Goal: Task Accomplishment & Management: Complete application form

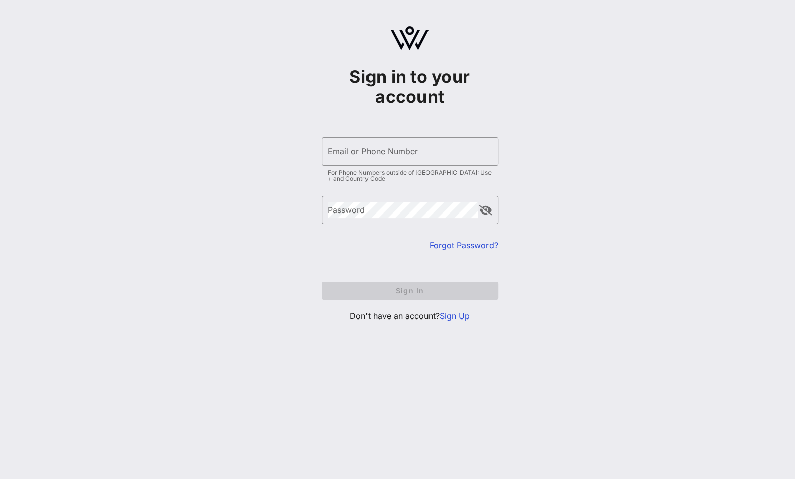
click at [459, 317] on link "Sign Up" at bounding box center [455, 316] width 30 height 10
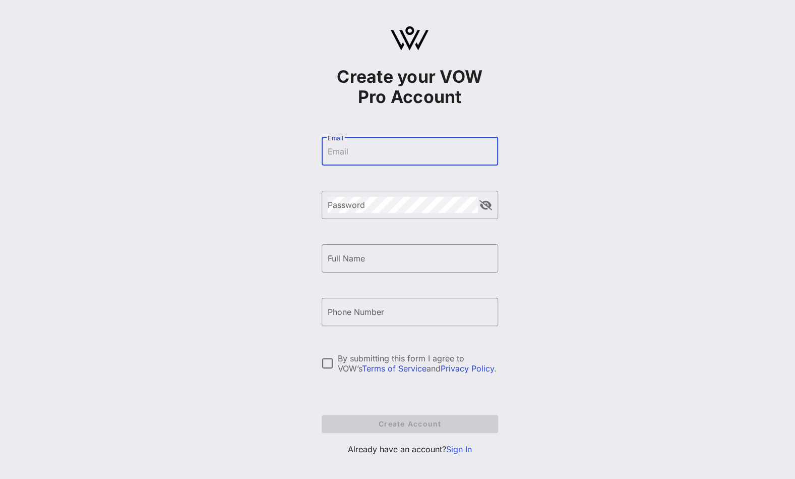
click at [350, 155] on input "Email" at bounding box center [410, 151] width 164 height 16
type input "[EMAIL_ADDRESS][DOMAIN_NAME]"
type input "[PERSON_NAME]"
type input "[PHONE_NUMBER]"
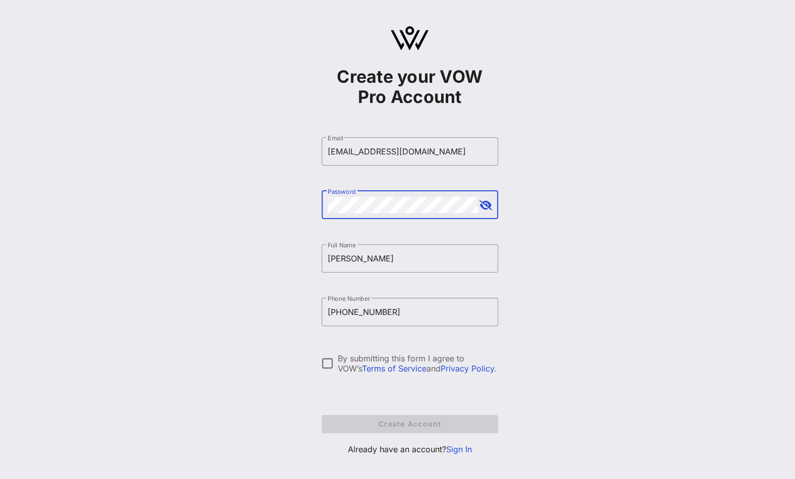
click at [487, 206] on button "append icon" at bounding box center [486, 205] width 13 height 10
click at [361, 394] on form "​ Email [EMAIL_ADDRESS][DOMAIN_NAME] ​ Password ​ Full Name [PERSON_NAME] ​ Pho…" at bounding box center [410, 285] width 177 height 316
click at [329, 362] on div at bounding box center [327, 363] width 17 height 17
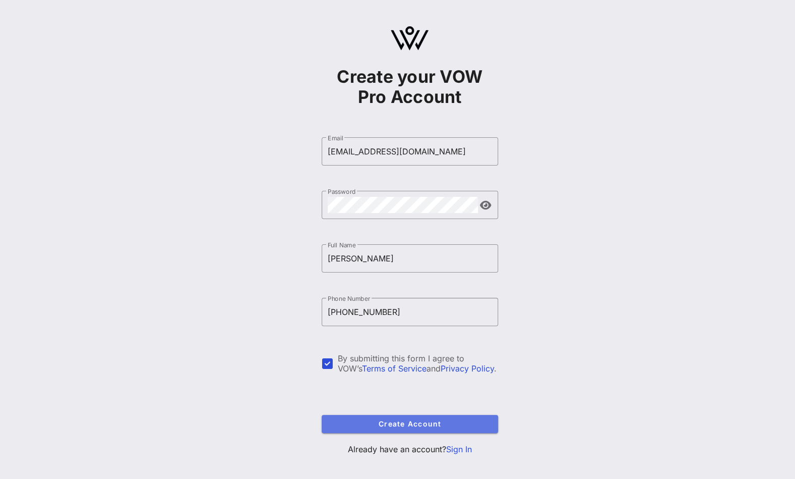
click at [395, 425] on span "Create Account" at bounding box center [410, 423] width 160 height 9
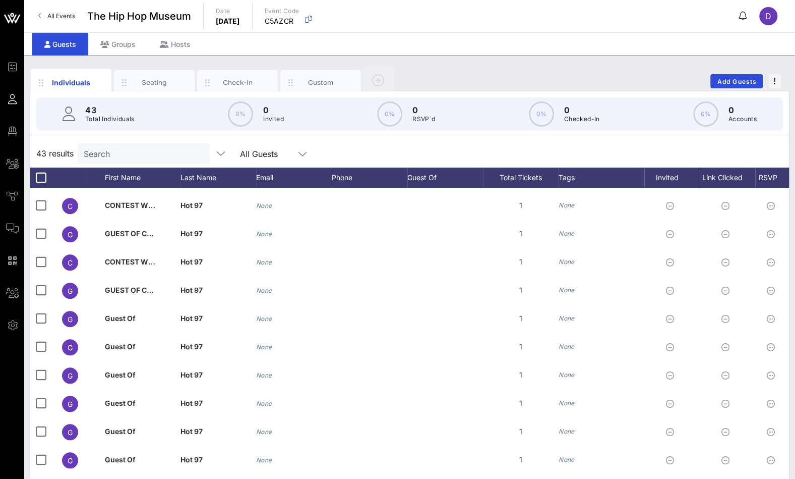
scroll to position [516, 0]
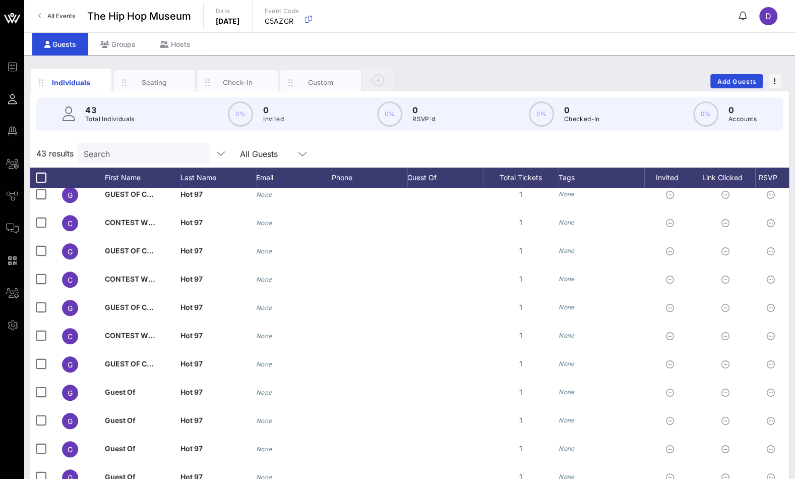
click at [152, 83] on div "Seating" at bounding box center [154, 83] width 45 height 10
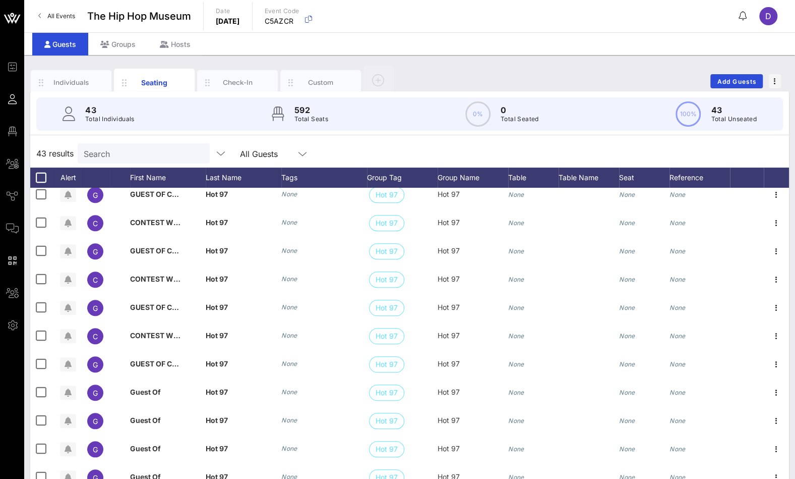
click at [155, 80] on div "Seating" at bounding box center [154, 82] width 45 height 11
click at [232, 80] on div "Check-In" at bounding box center [237, 83] width 45 height 10
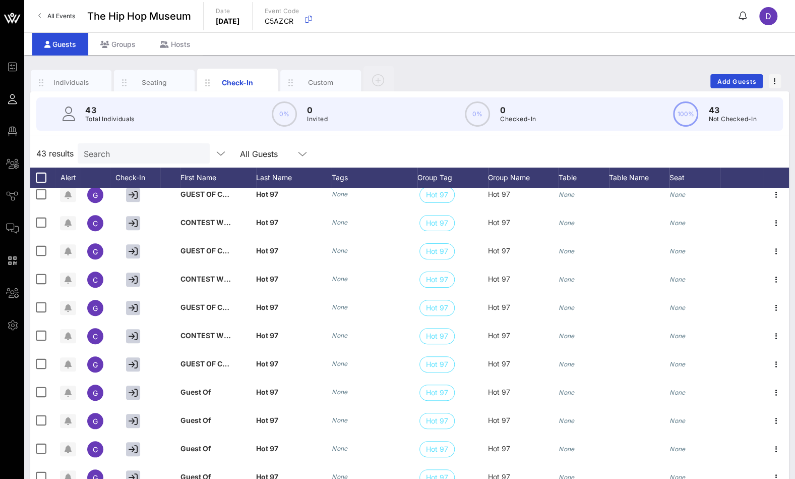
click at [121, 46] on div "Groups" at bounding box center [118, 44] width 60 height 23
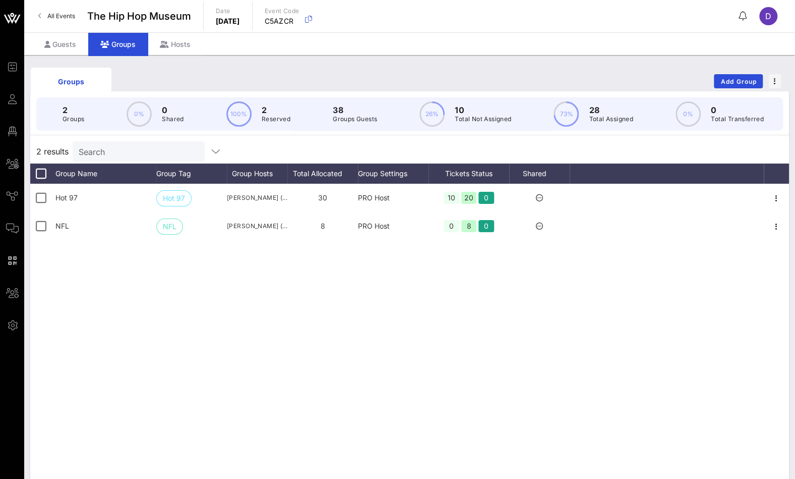
click at [166, 43] on icon at bounding box center [164, 44] width 9 height 7
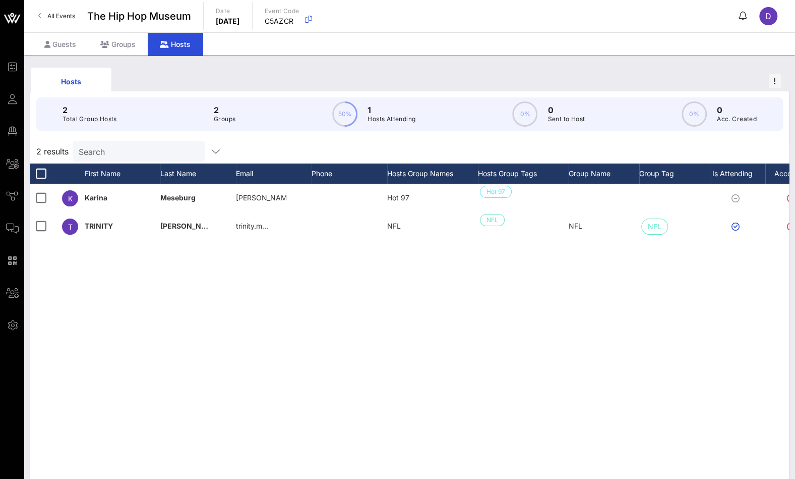
click at [119, 43] on div "Groups" at bounding box center [118, 44] width 60 height 23
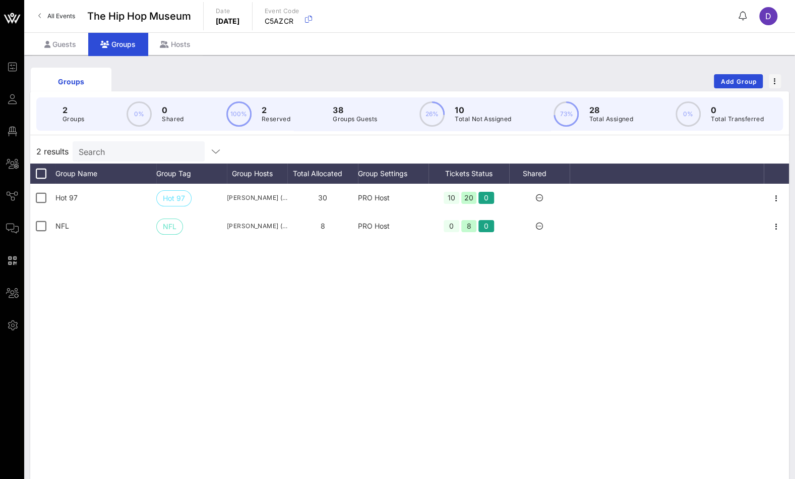
click at [0, 0] on span "Event Builder" at bounding box center [0, 0] width 0 height 0
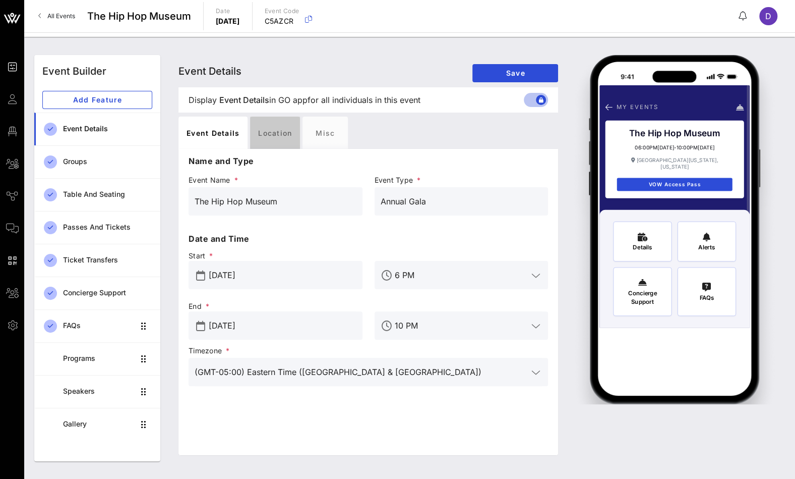
click at [274, 130] on div "Location" at bounding box center [275, 133] width 50 height 32
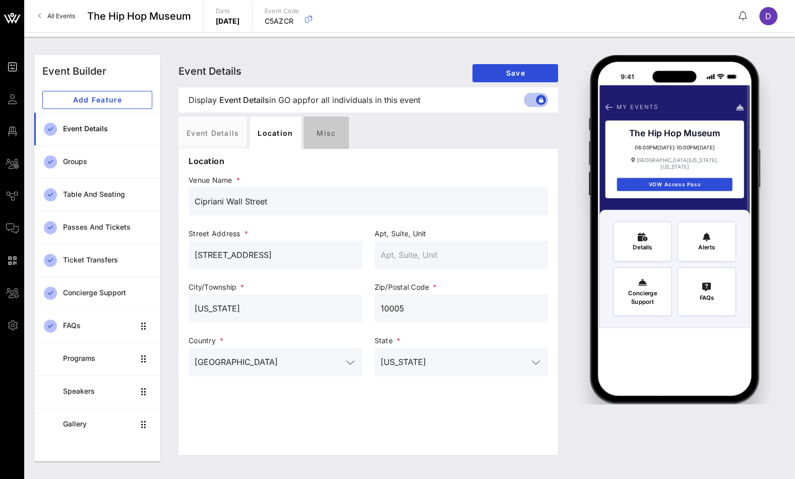
click at [320, 130] on div "Misc" at bounding box center [326, 133] width 45 height 32
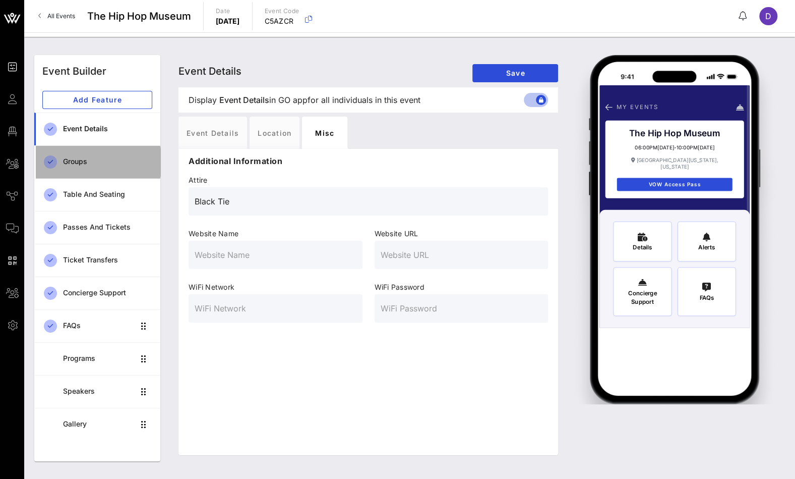
click at [85, 164] on div "Groups" at bounding box center [107, 161] width 89 height 9
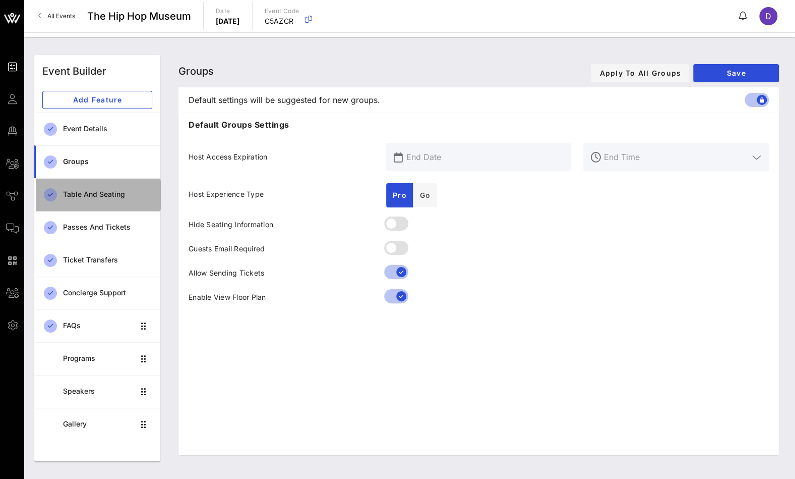
click at [78, 191] on div "Table and Seating" at bounding box center [107, 194] width 89 height 9
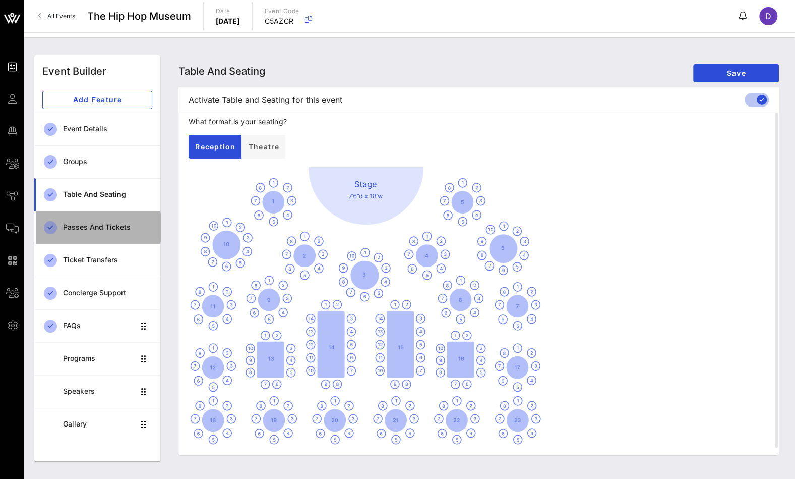
click at [73, 223] on div "Passes and Tickets" at bounding box center [107, 227] width 89 height 9
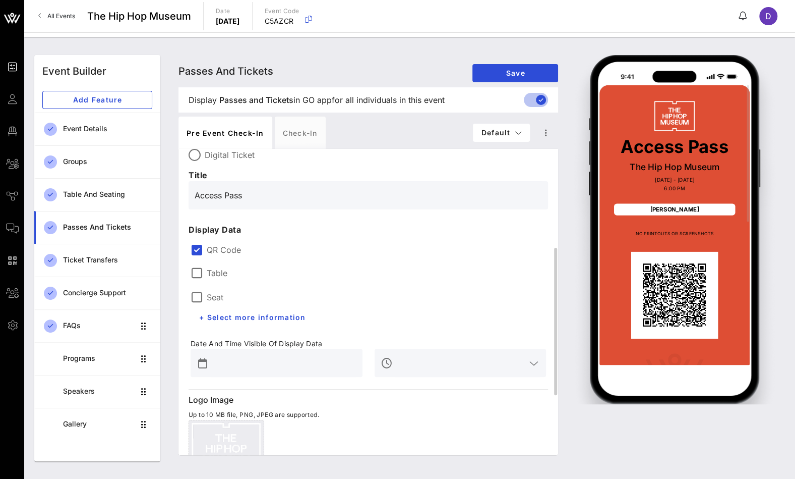
scroll to position [101, 0]
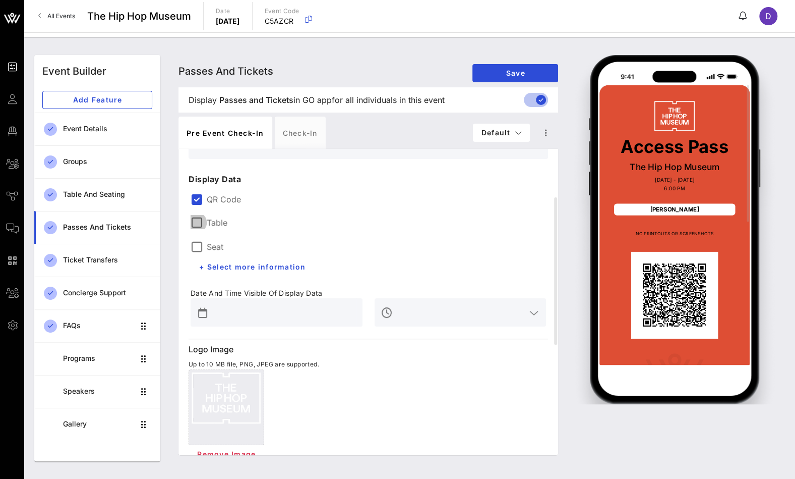
click at [197, 225] on div at bounding box center [196, 222] width 17 height 17
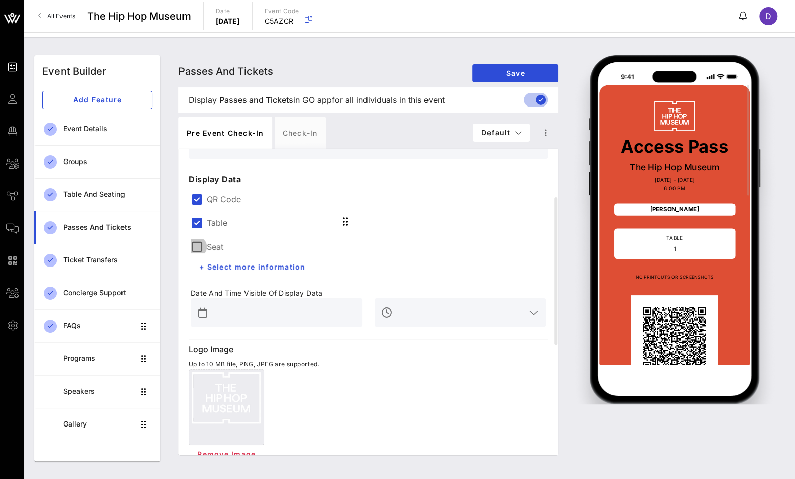
click at [198, 248] on div at bounding box center [196, 246] width 17 height 17
click at [240, 265] on span "+ Select more information" at bounding box center [252, 266] width 107 height 9
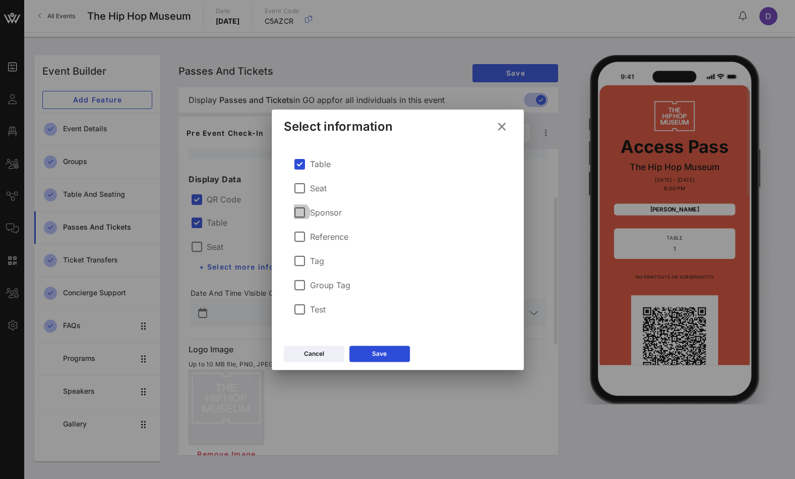
click at [299, 214] on div at bounding box center [300, 212] width 17 height 17
click at [380, 354] on icon at bounding box center [380, 353] width 8 height 7
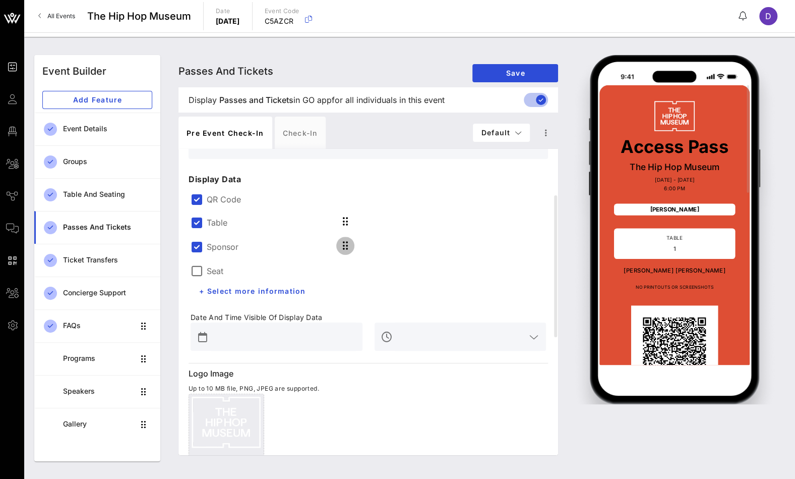
click at [349, 245] on icon "button" at bounding box center [345, 246] width 12 height 12
click at [343, 245] on icon "button" at bounding box center [345, 246] width 12 height 12
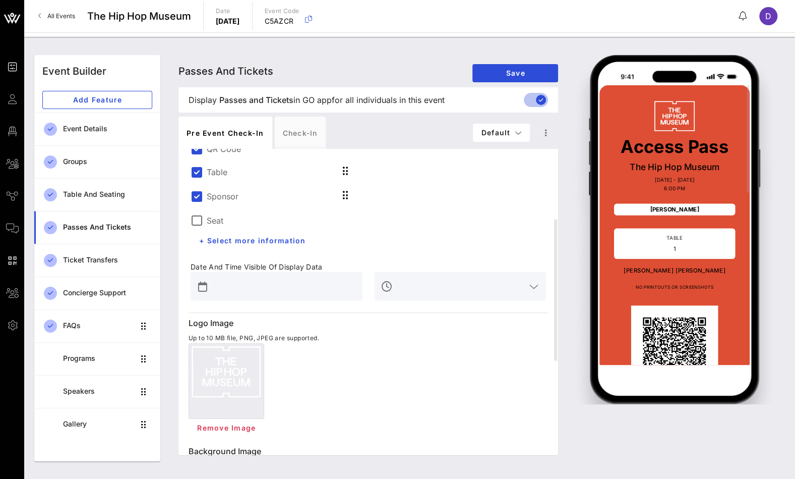
click at [202, 286] on button "prepend icon" at bounding box center [202, 286] width 9 height 10
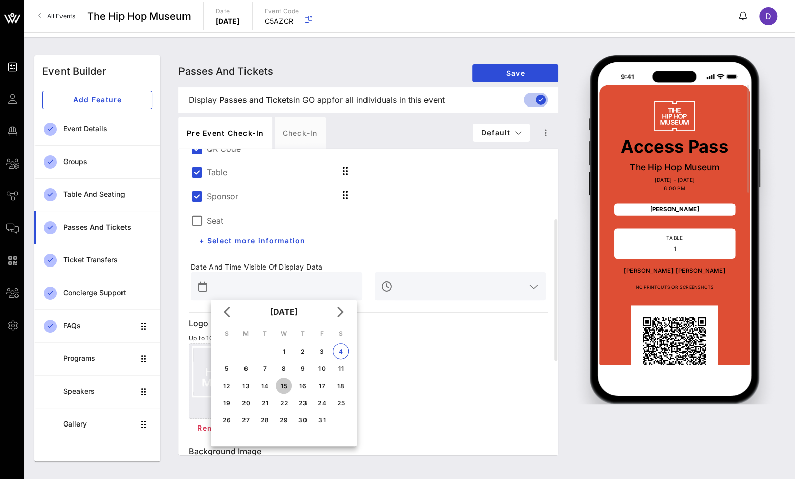
click at [286, 385] on div "15" at bounding box center [284, 386] width 16 height 8
type input "[DATE]"
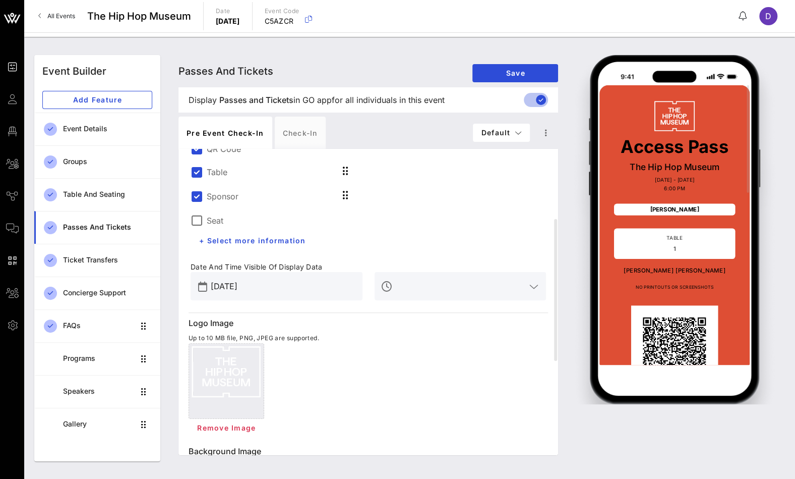
click at [532, 286] on icon at bounding box center [534, 286] width 9 height 12
click at [385, 411] on div "6 PM" at bounding box center [459, 412] width 155 height 10
type input "6 PM"
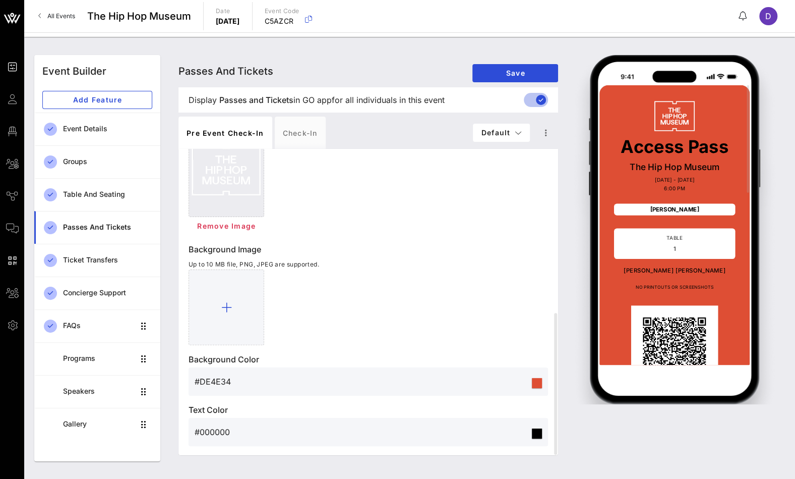
scroll to position [354, 0]
click at [307, 136] on div "Check-in" at bounding box center [300, 133] width 51 height 32
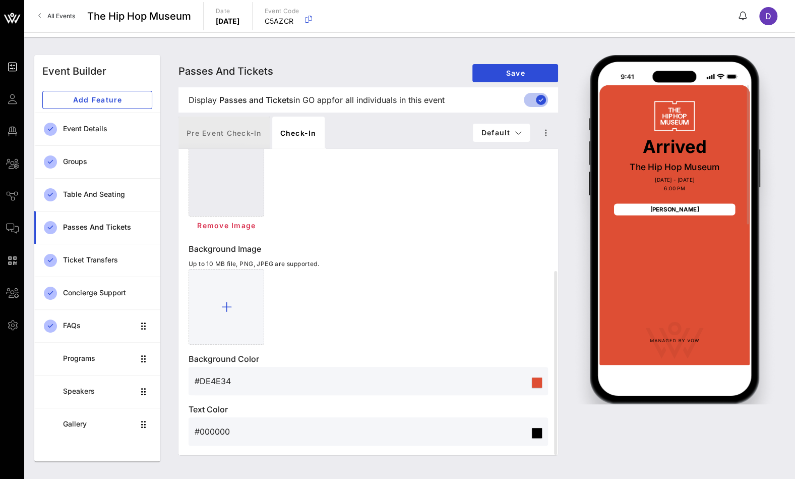
drag, startPoint x: 233, startPoint y: 134, endPoint x: 293, endPoint y: 134, distance: 59.5
click at [293, 134] on div "Pre Event Check-in Check-in" at bounding box center [326, 133] width 295 height 32
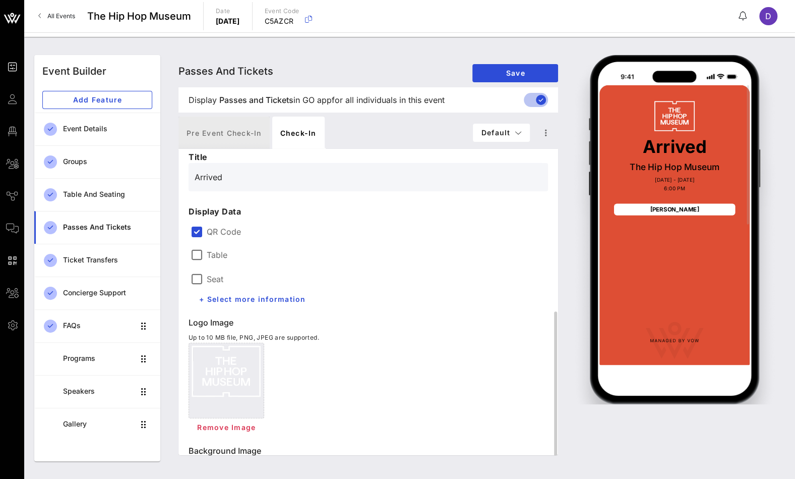
scroll to position [0, 0]
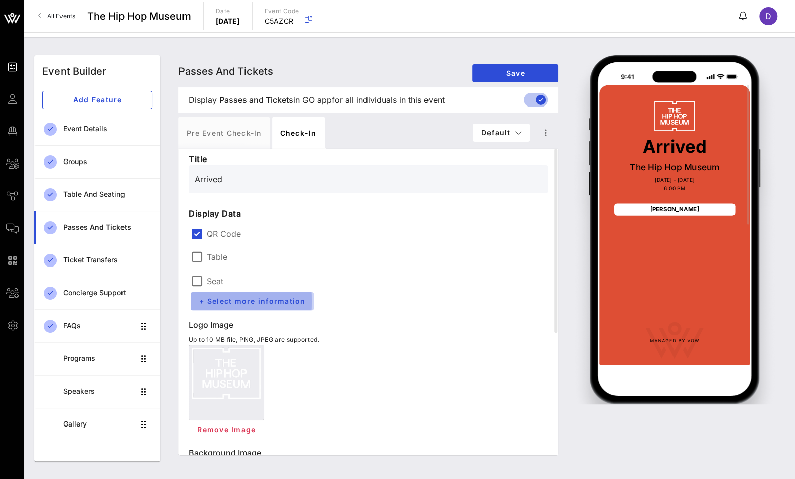
click at [242, 303] on span "+ Select more information" at bounding box center [252, 301] width 107 height 9
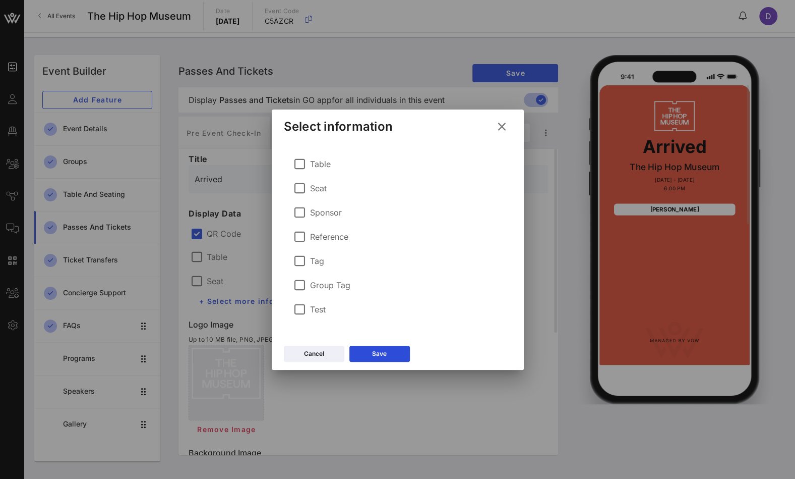
click at [500, 125] on icon at bounding box center [502, 126] width 14 height 13
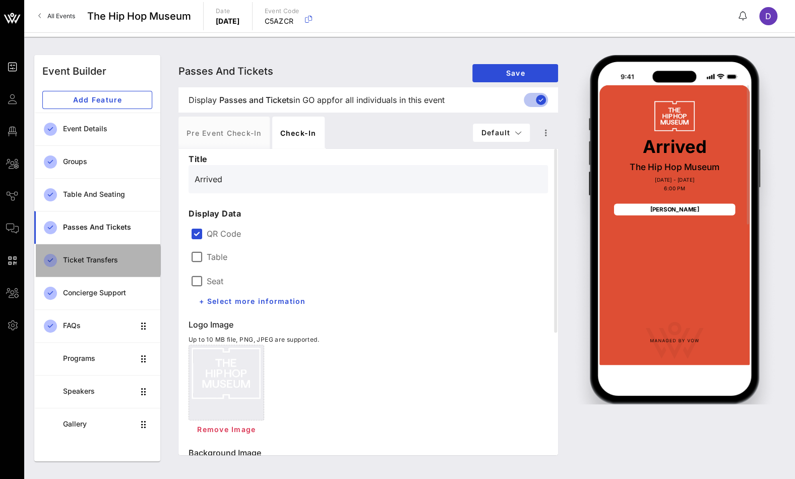
click at [95, 258] on div "Ticket Transfers" at bounding box center [107, 260] width 89 height 9
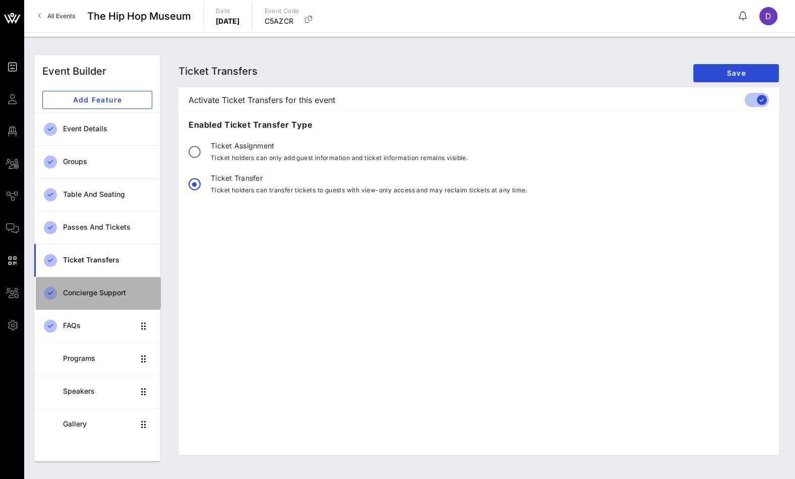
click at [96, 289] on div "Concierge Support" at bounding box center [107, 293] width 89 height 9
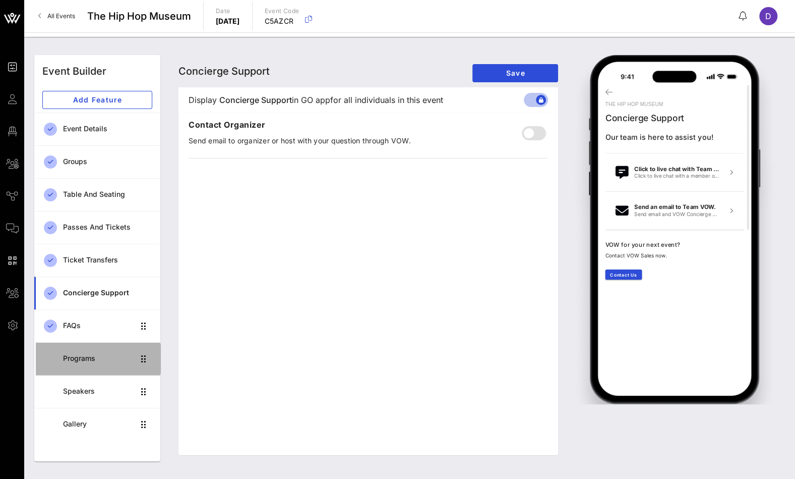
click at [84, 357] on div "Programs" at bounding box center [98, 358] width 71 height 9
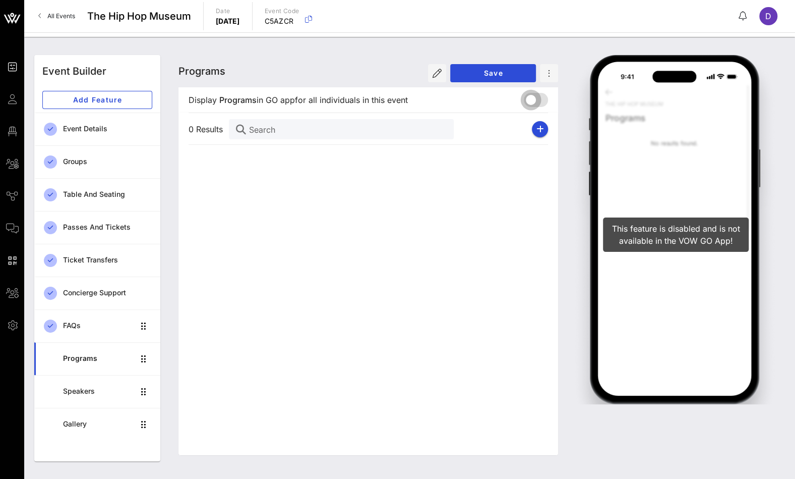
click at [540, 99] on div at bounding box center [531, 99] width 17 height 17
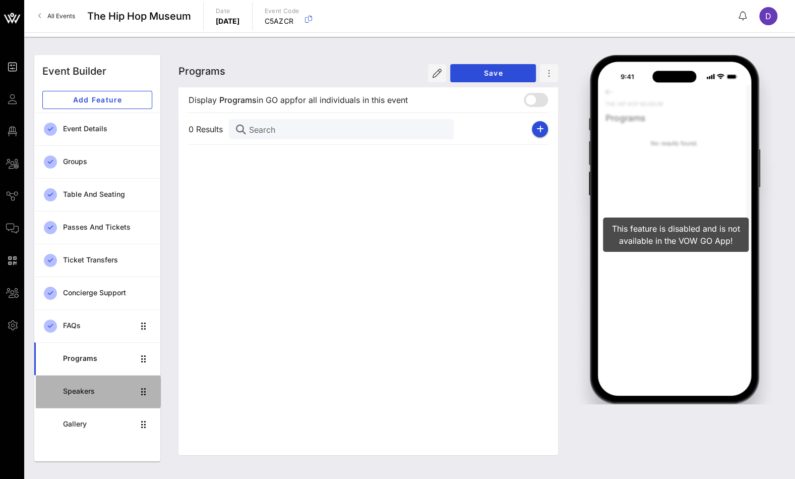
click at [89, 390] on div "Speakers" at bounding box center [98, 391] width 71 height 9
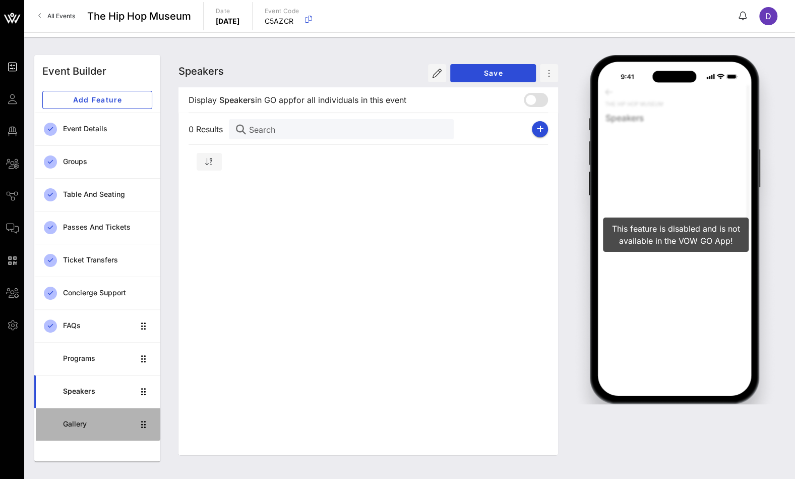
click at [74, 425] on div "Gallery" at bounding box center [98, 424] width 71 height 9
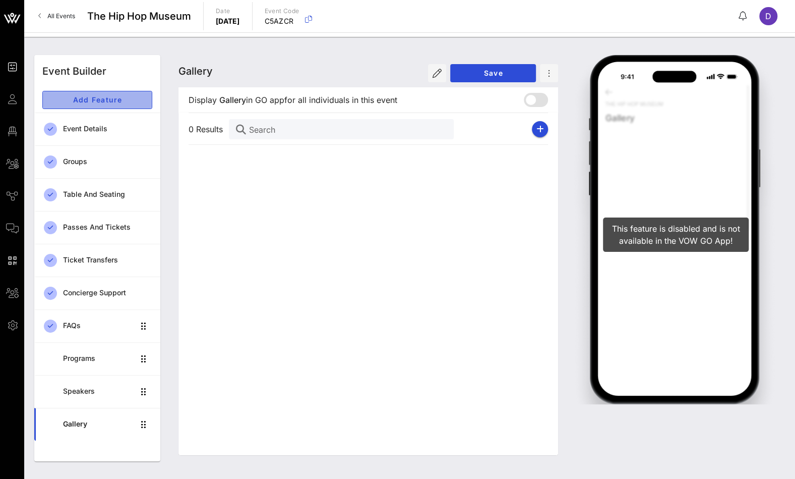
click at [97, 99] on span "Add Feature" at bounding box center [97, 99] width 93 height 9
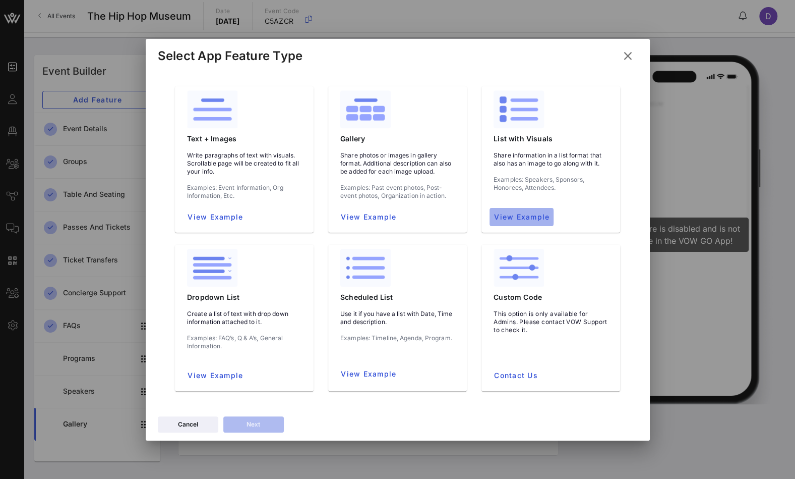
click at [503, 215] on span "View Example" at bounding box center [522, 216] width 56 height 9
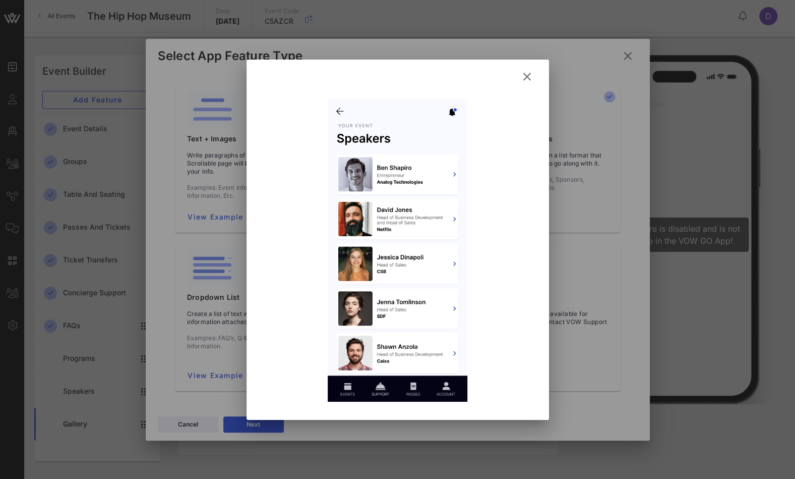
click at [374, 393] on div at bounding box center [398, 250] width 262 height 303
click at [412, 390] on div at bounding box center [398, 250] width 262 height 303
drag, startPoint x: 449, startPoint y: 389, endPoint x: 408, endPoint y: 391, distance: 40.9
click at [442, 389] on div at bounding box center [398, 250] width 262 height 303
click at [345, 393] on div at bounding box center [398, 250] width 262 height 303
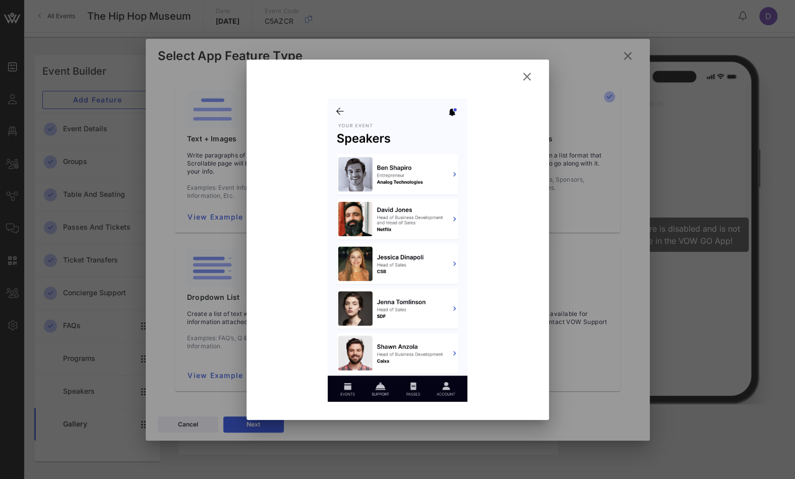
click at [527, 79] on icon at bounding box center [528, 77] width 14 height 12
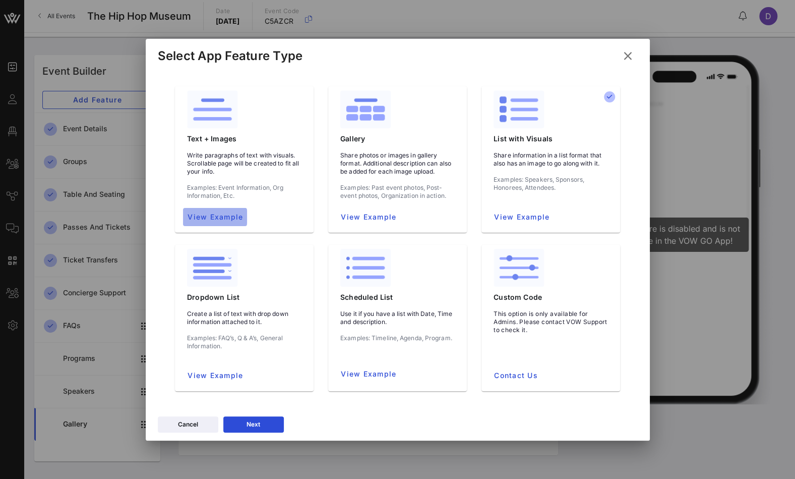
click at [209, 212] on button "View Example" at bounding box center [215, 217] width 64 height 18
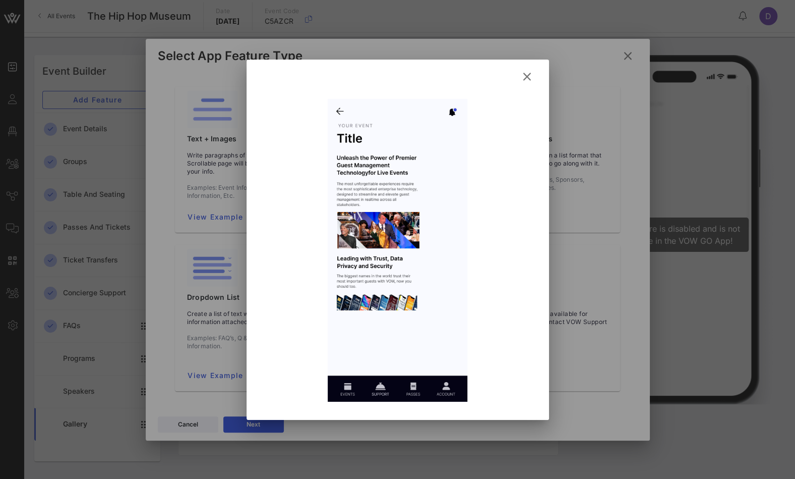
click at [528, 77] on icon at bounding box center [528, 77] width 14 height 12
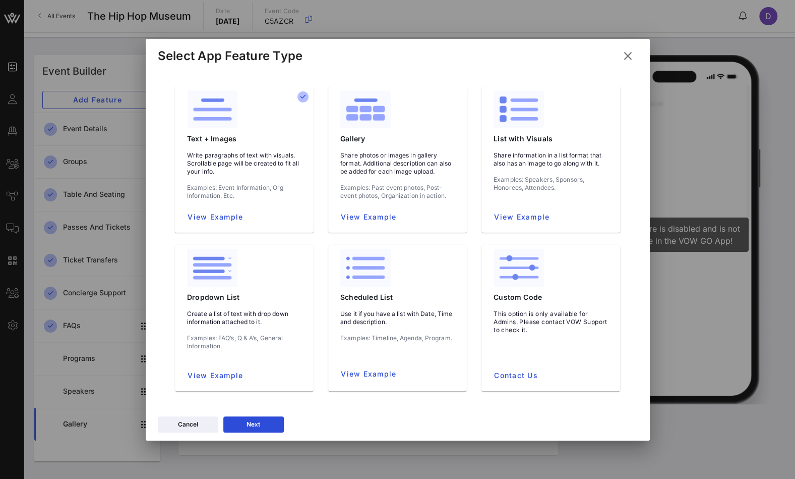
click at [258, 426] on div "Next" at bounding box center [254, 424] width 14 height 10
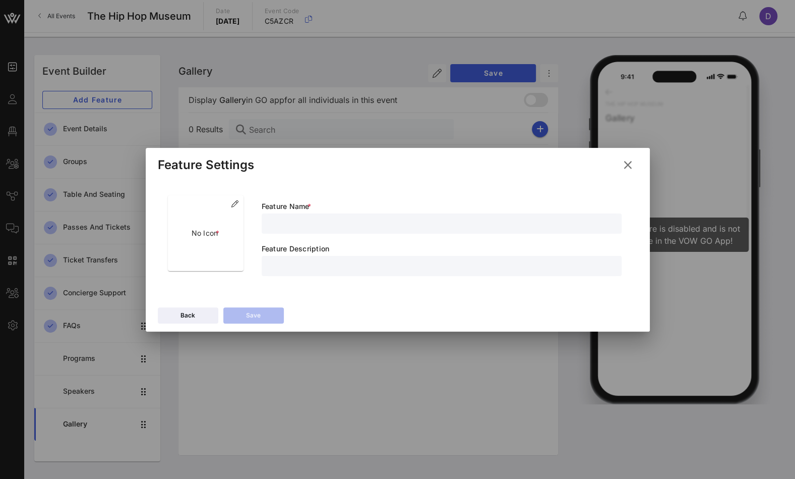
click at [284, 223] on input "text" at bounding box center [442, 223] width 348 height 13
drag, startPoint x: 631, startPoint y: 163, endPoint x: 613, endPoint y: 167, distance: 18.1
click at [630, 163] on icon at bounding box center [628, 165] width 14 height 12
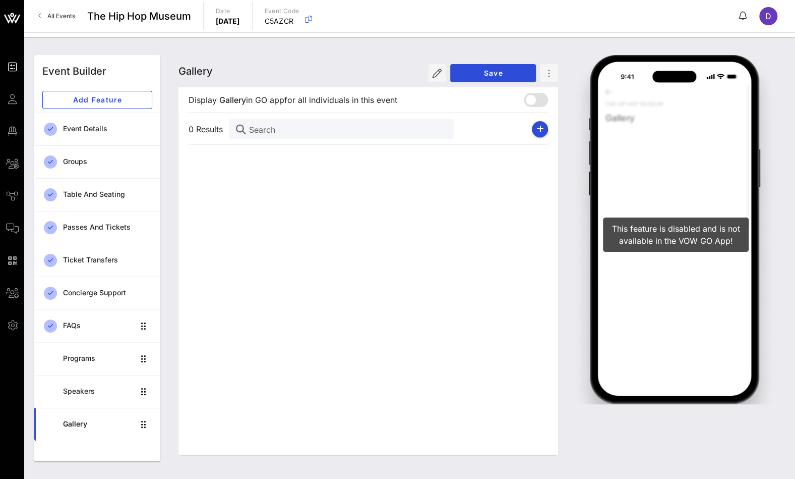
click at [0, 0] on span "Floor Plan" at bounding box center [0, 0] width 0 height 0
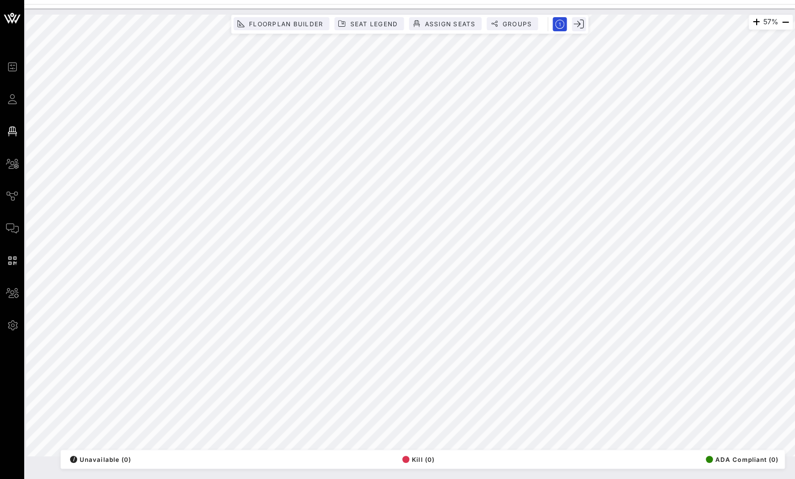
click at [0, 0] on span "All Groups" at bounding box center [0, 0] width 0 height 0
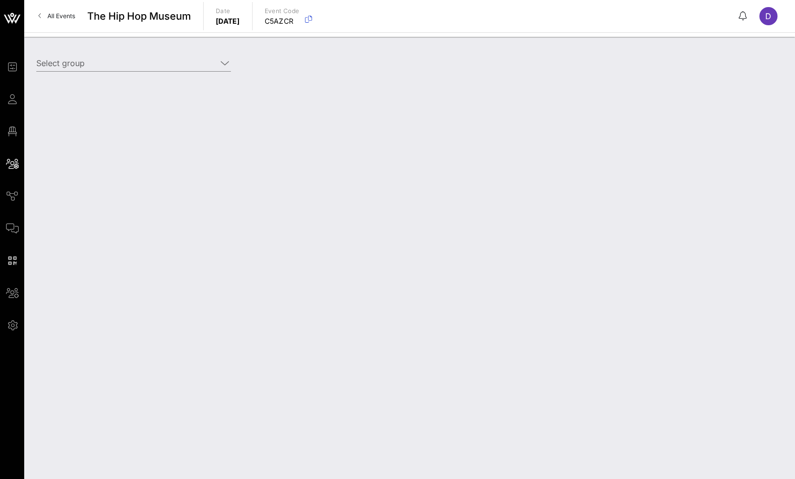
click at [0, 0] on span "Journeys" at bounding box center [0, 0] width 0 height 0
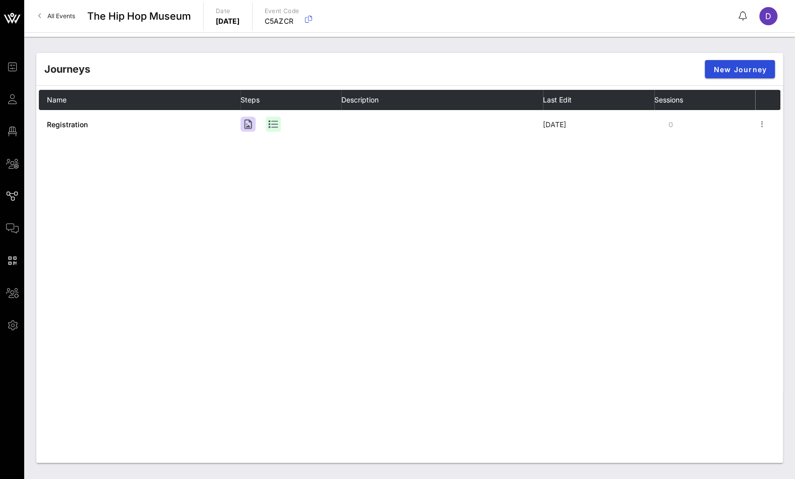
click at [0, 0] on span "Comms" at bounding box center [0, 0] width 0 height 0
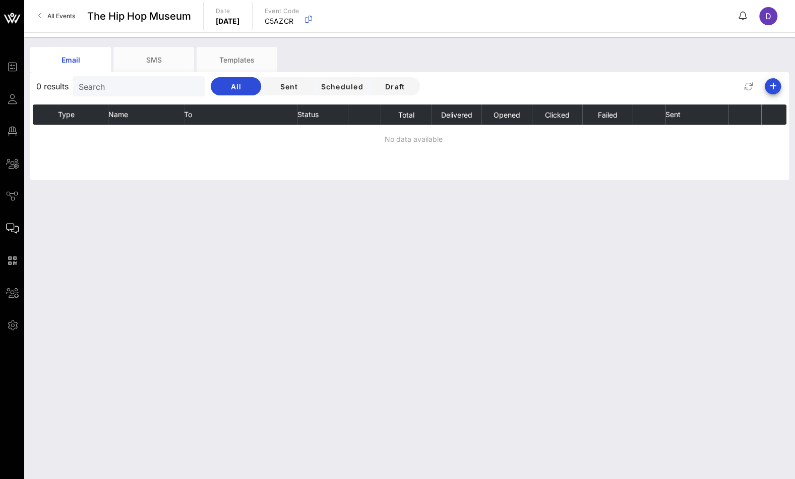
click at [0, 0] on span "QR Scanner" at bounding box center [0, 0] width 0 height 0
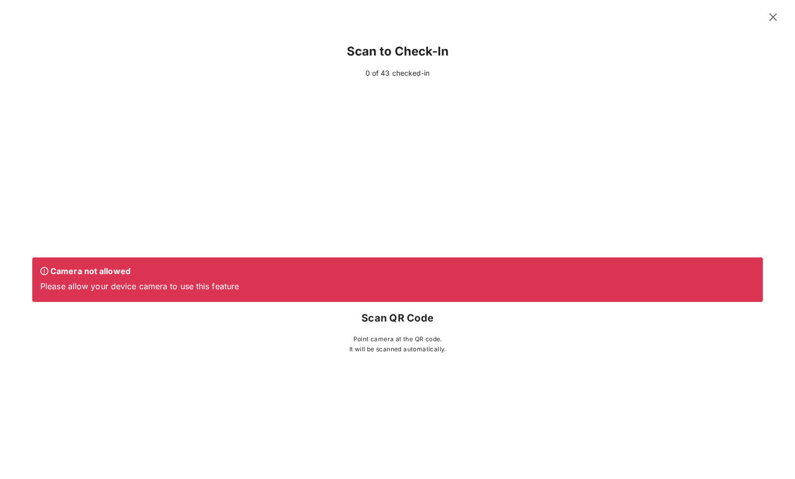
click at [770, 16] on icon at bounding box center [774, 17] width 14 height 12
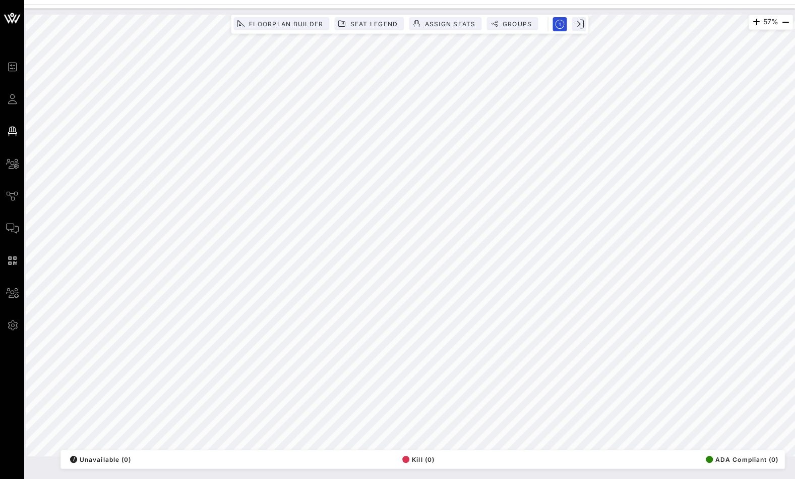
click at [14, 292] on icon at bounding box center [12, 293] width 13 height 2
